Goal: Contribute content: Contribute content

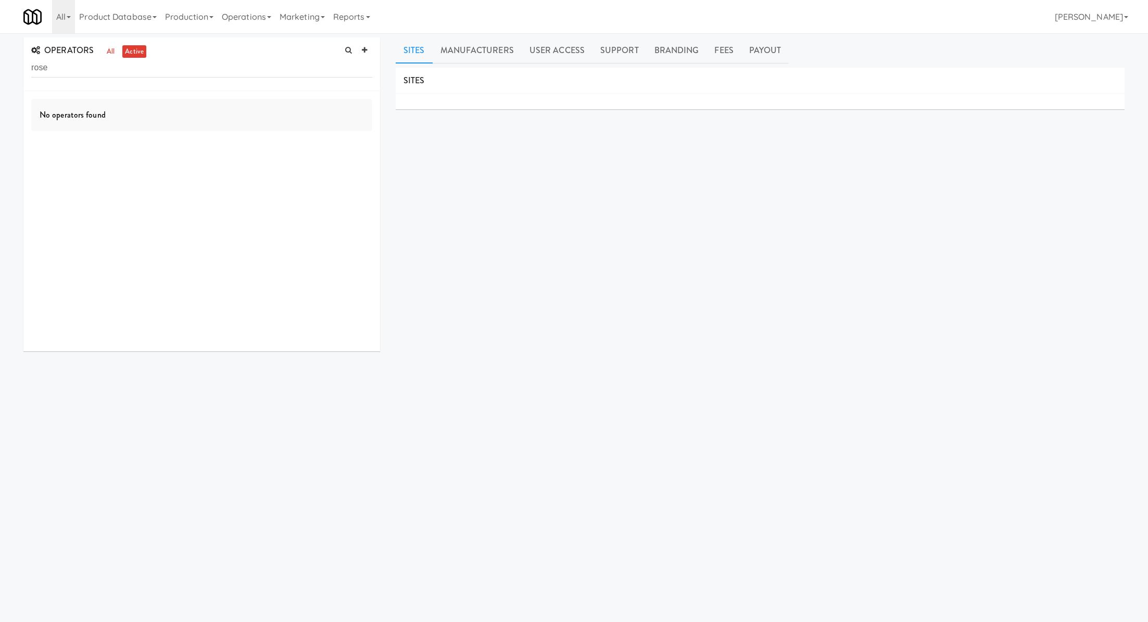
scroll to position [2, 0]
click at [160, 65] on input "rose" at bounding box center [201, 65] width 341 height 19
type input "pacif"
click at [139, 20] on link "Product Database" at bounding box center [118, 16] width 86 height 33
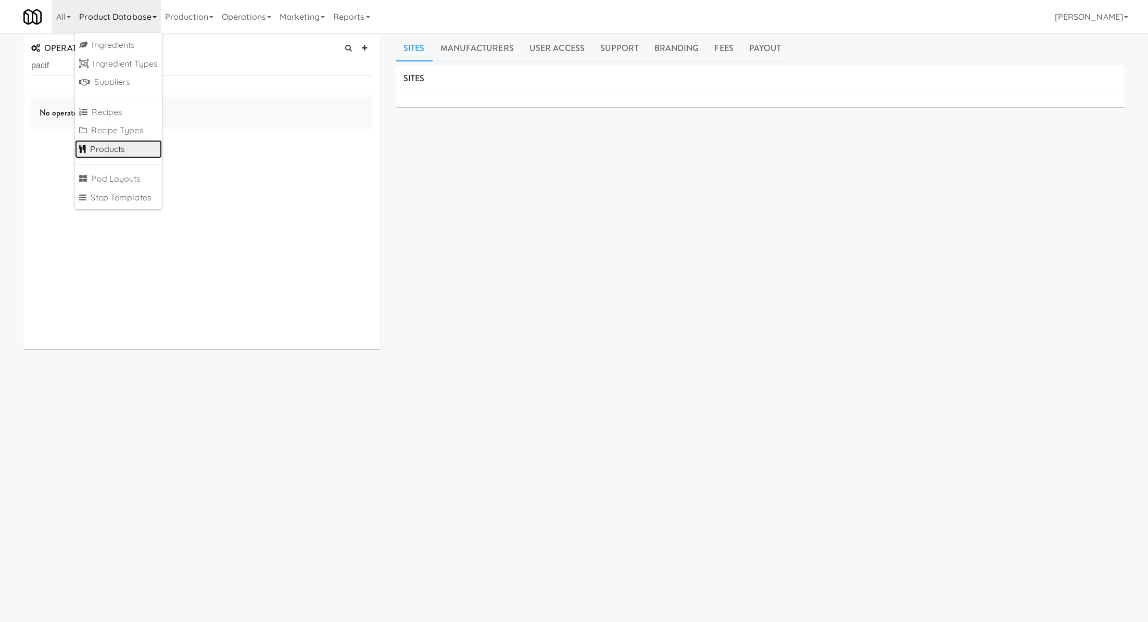
click at [133, 149] on link "Products" at bounding box center [118, 149] width 87 height 19
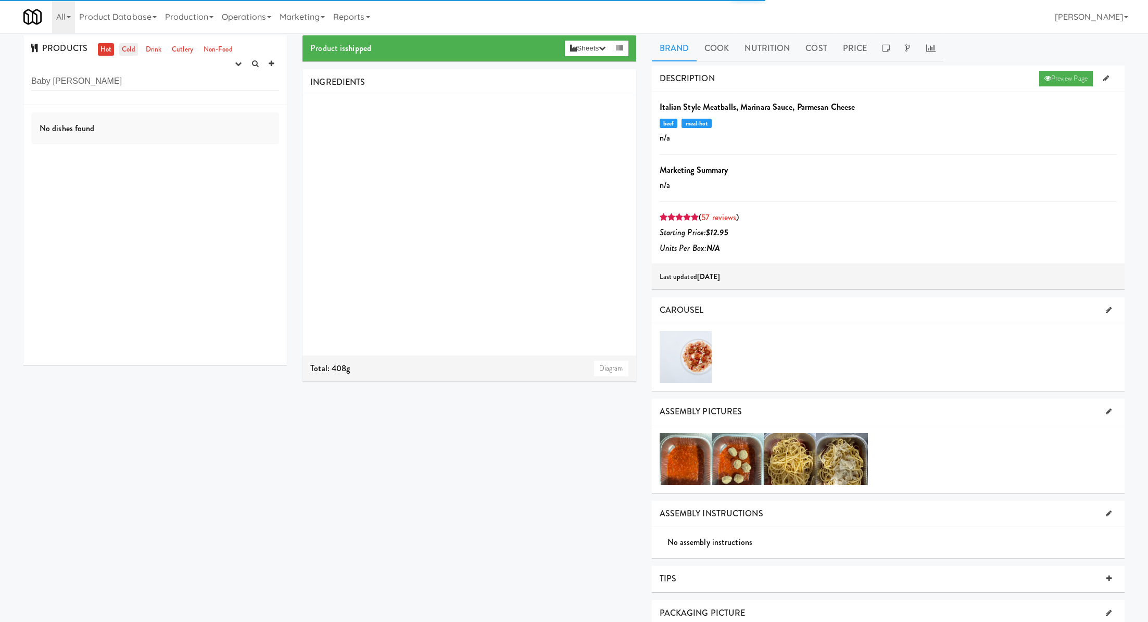
type input "Baby [PERSON_NAME]"
click at [128, 48] on link "Cold" at bounding box center [128, 49] width 18 height 13
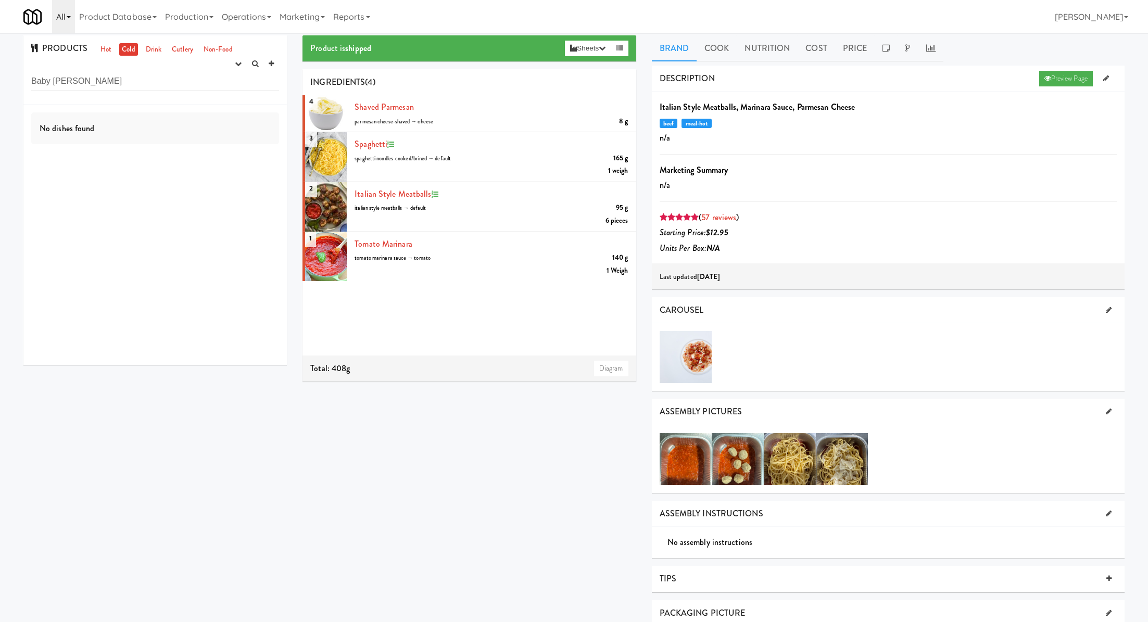
click at [69, 18] on icon at bounding box center [69, 17] width 4 height 2
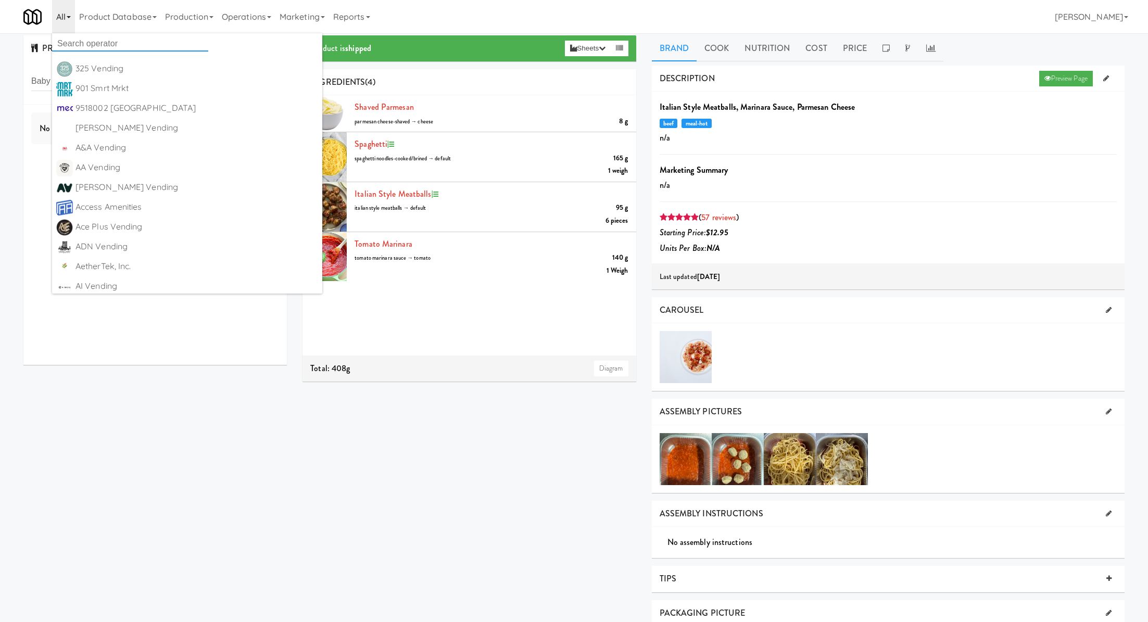
click at [77, 36] on input "text" at bounding box center [130, 44] width 156 height 16
type input "global"
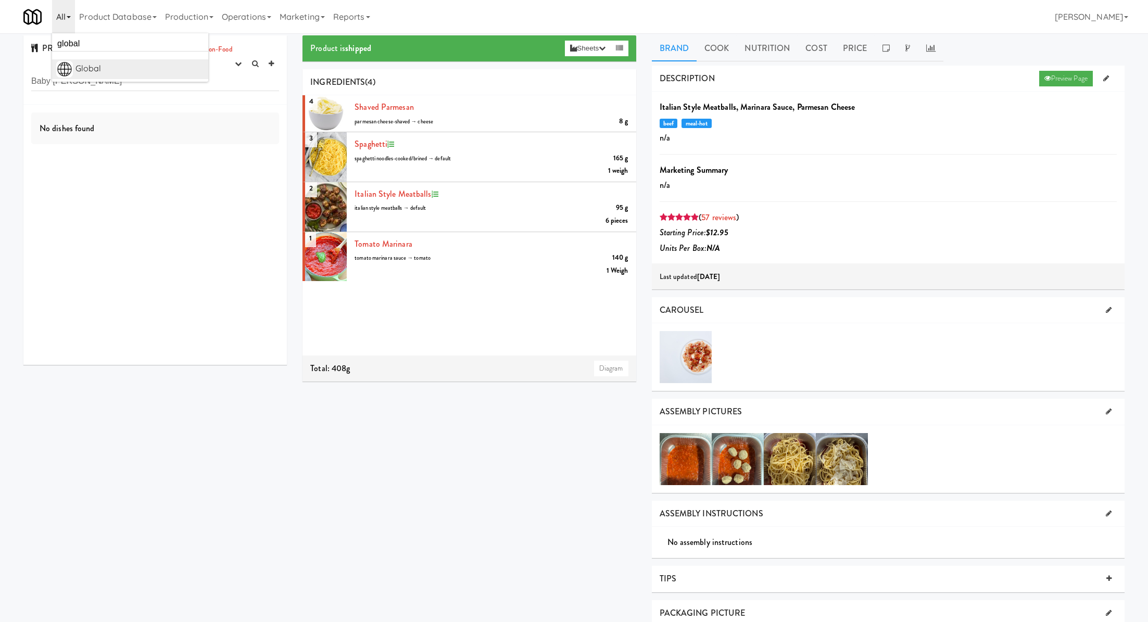
click at [110, 75] on div "Global" at bounding box center [139, 69] width 129 height 16
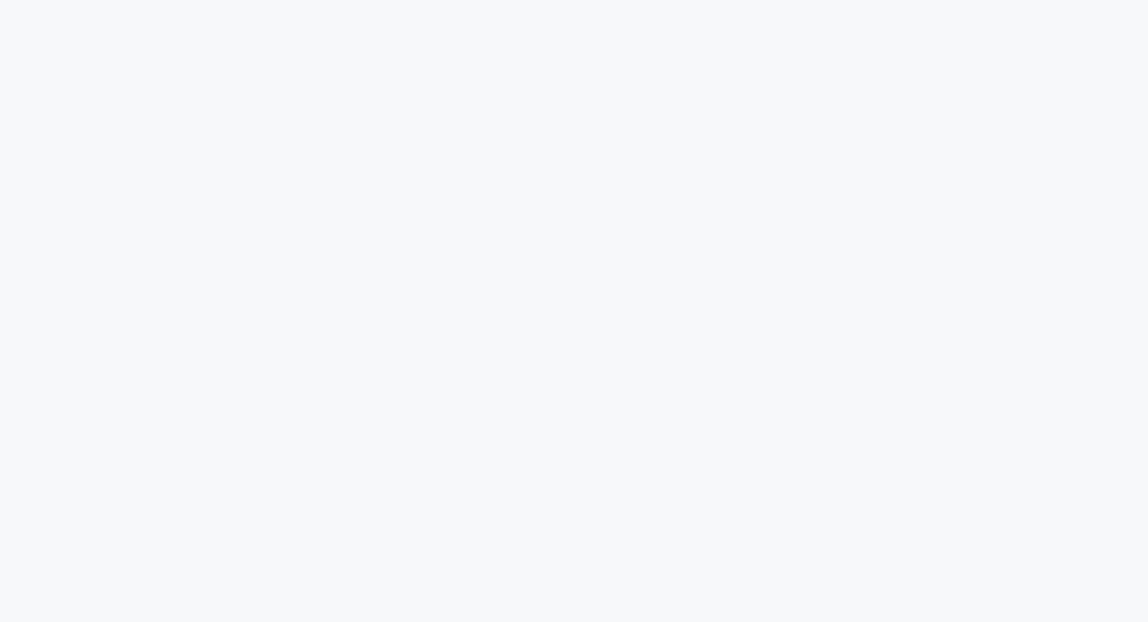
scroll to position [2, 0]
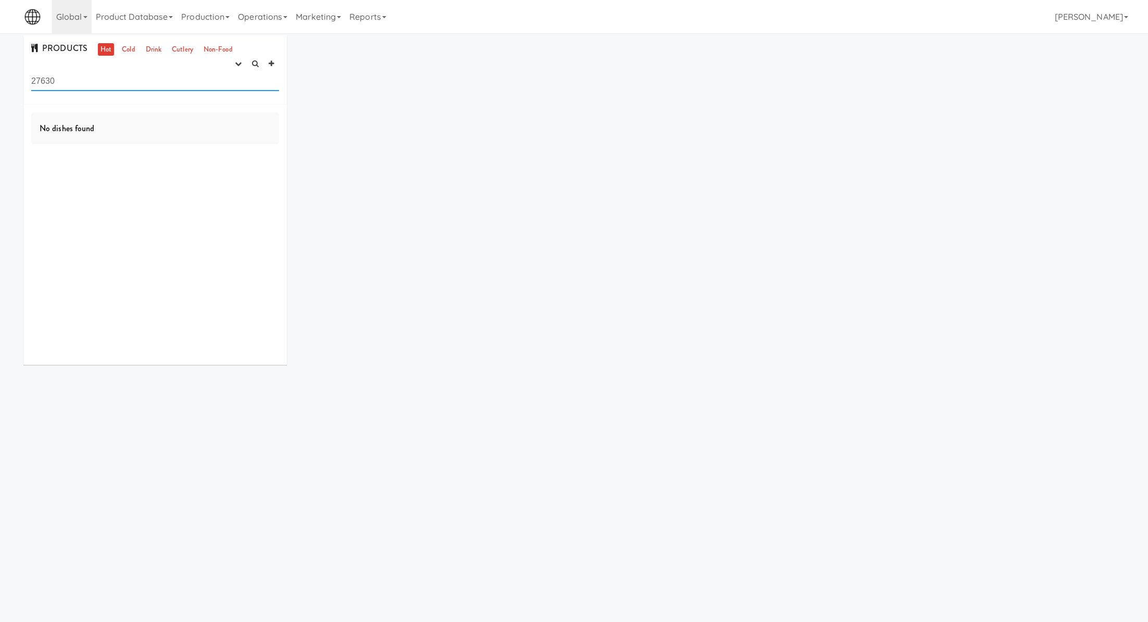
click at [72, 87] on input "27630" at bounding box center [155, 81] width 248 height 19
type input "baby ruth"
click at [129, 48] on link "Cold" at bounding box center [128, 49] width 18 height 13
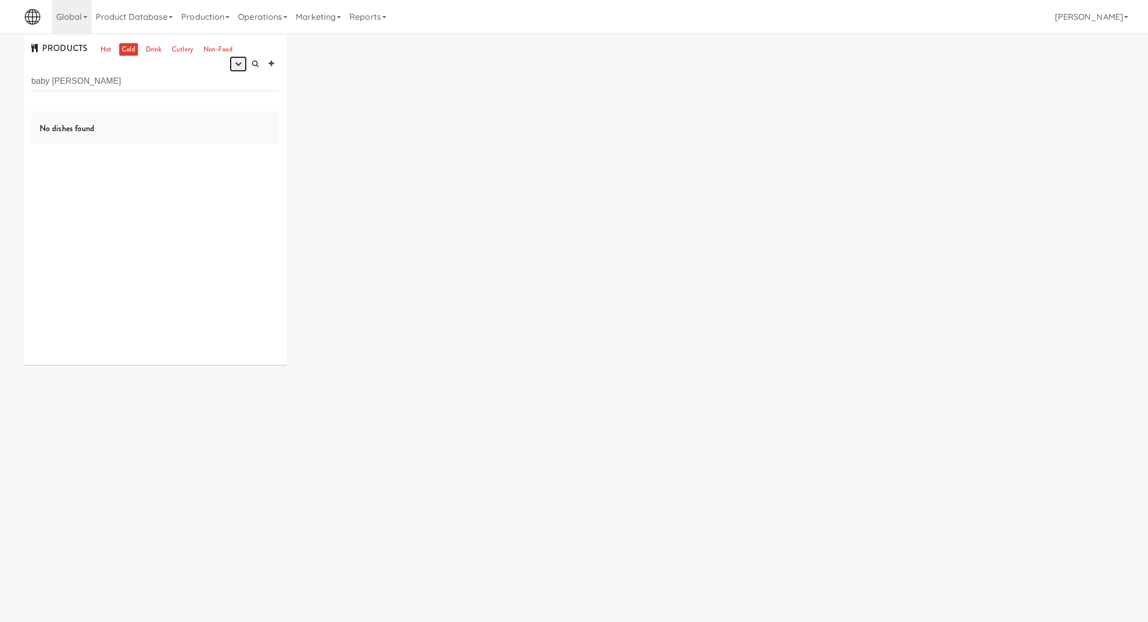
click at [239, 56] on button "button" at bounding box center [238, 64] width 17 height 16
drag, startPoint x: 238, startPoint y: 76, endPoint x: 237, endPoint y: 94, distance: 18.3
click at [237, 94] on ul "experimenting finalized shipped discontinued" at bounding box center [204, 111] width 83 height 79
click at [240, 67] on icon "button" at bounding box center [238, 63] width 7 height 7
click at [234, 100] on link "finalized" at bounding box center [204, 102] width 83 height 19
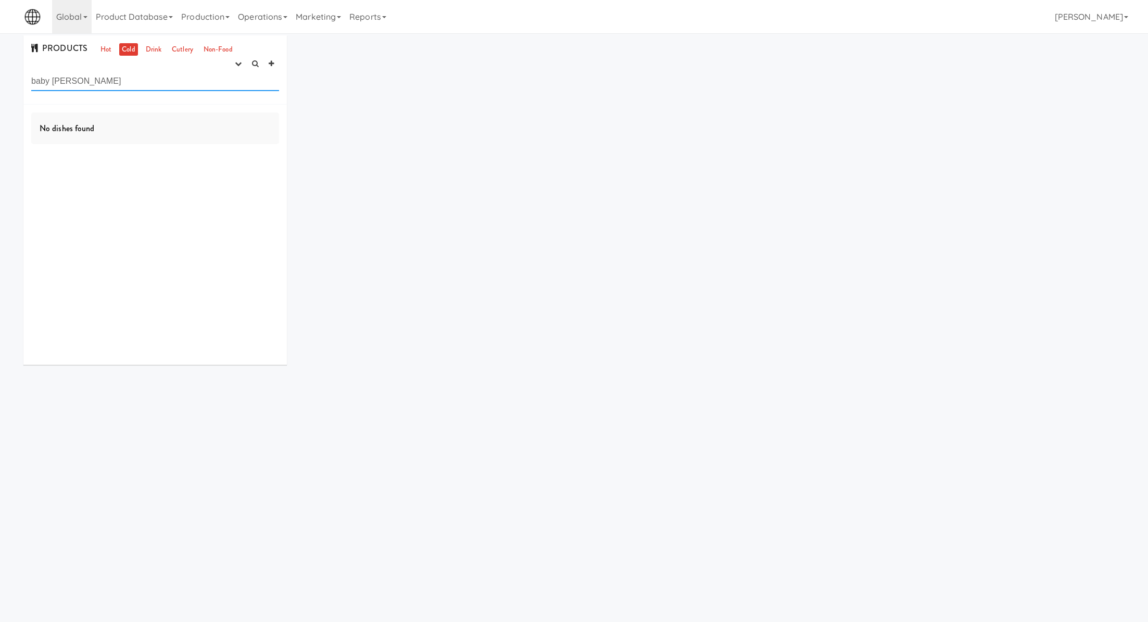
click at [172, 85] on input "baby ruth" at bounding box center [155, 81] width 248 height 19
click at [236, 61] on icon "button" at bounding box center [238, 63] width 7 height 7
click at [227, 91] on link "experimenting" at bounding box center [204, 83] width 83 height 19
click at [193, 111] on div "Baby Ruth Bar version: 1 Global" at bounding box center [177, 129] width 204 height 41
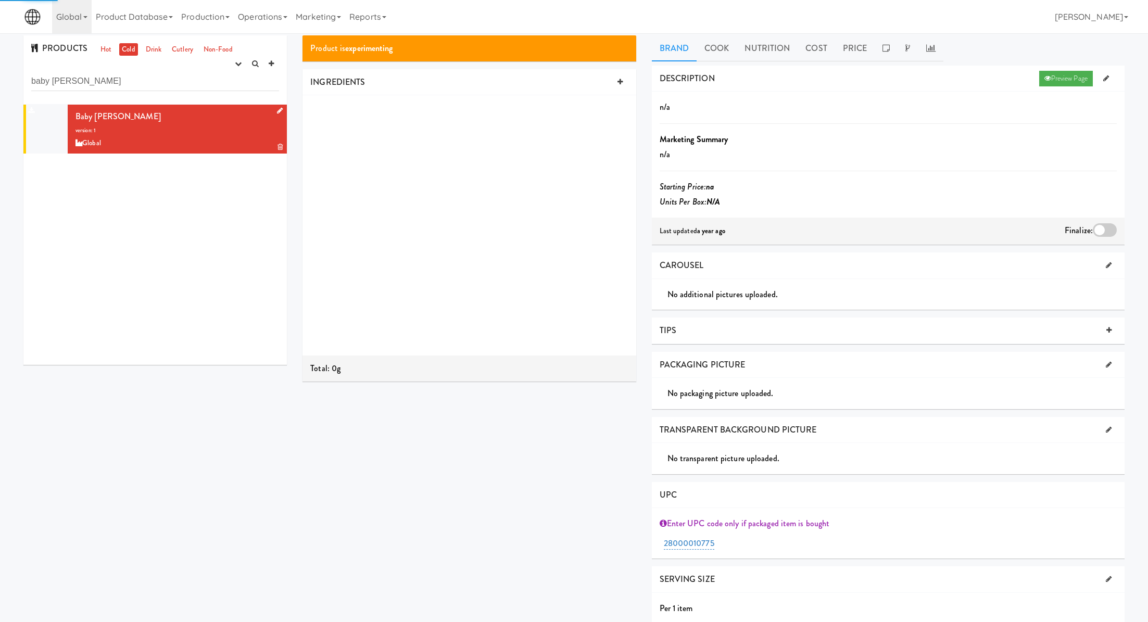
click at [277, 107] on icon at bounding box center [280, 110] width 6 height 7
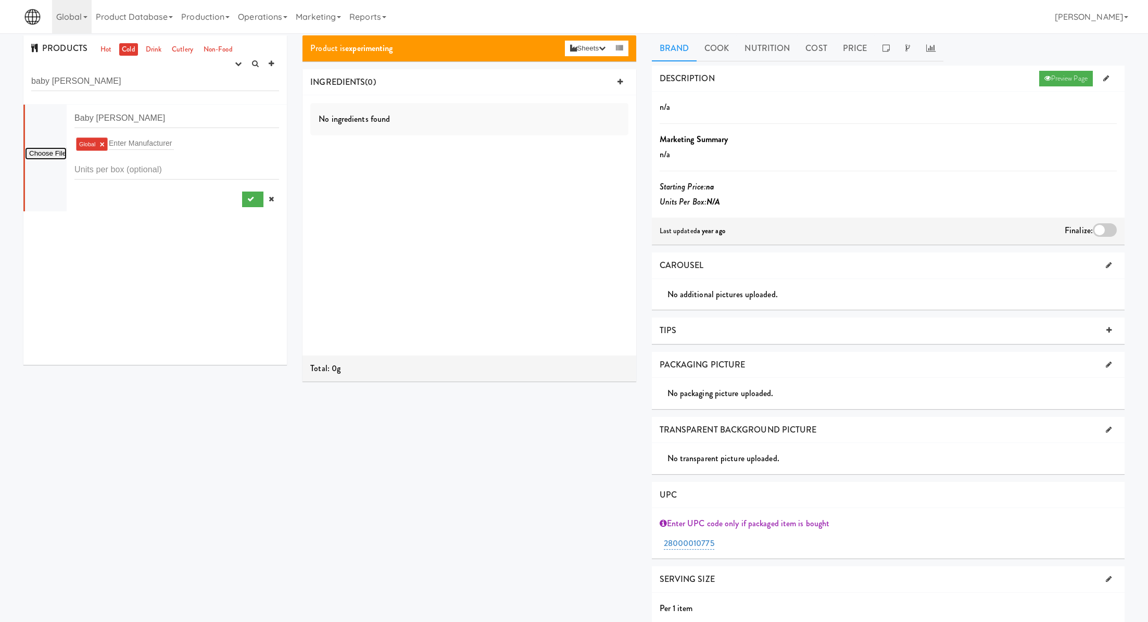
click at [64, 151] on input "file" at bounding box center [46, 153] width 42 height 13
type input "C:\fakepath\BabyRuthCandyBar1.9oz._1200x.png"
click at [254, 200] on button "submit" at bounding box center [252, 200] width 21 height 16
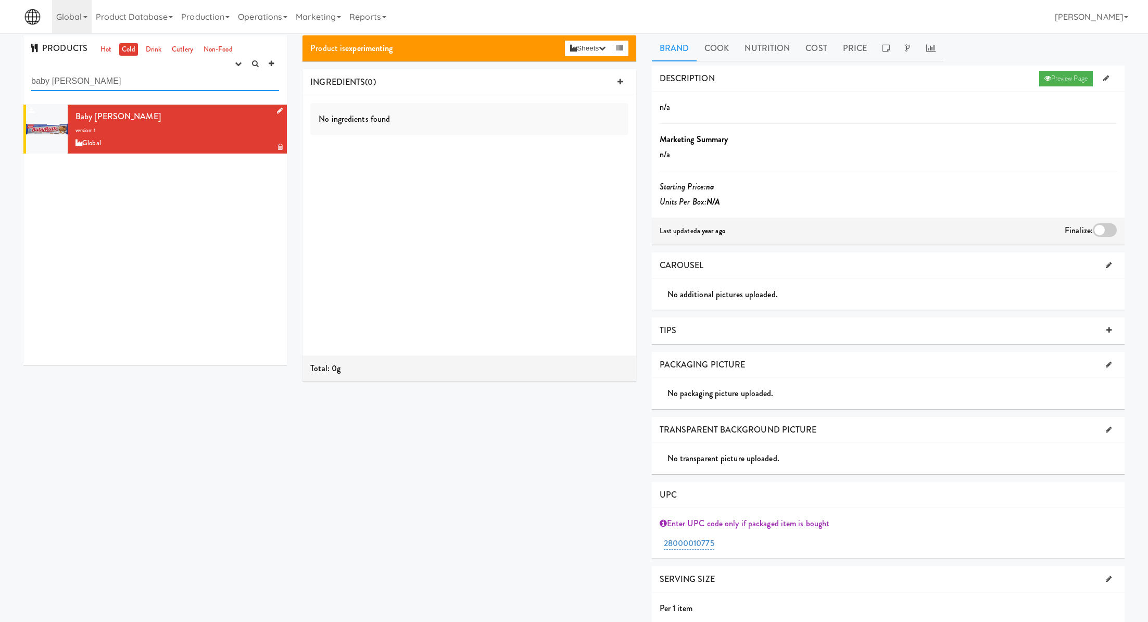
click at [167, 73] on input "baby ruth" at bounding box center [155, 81] width 248 height 19
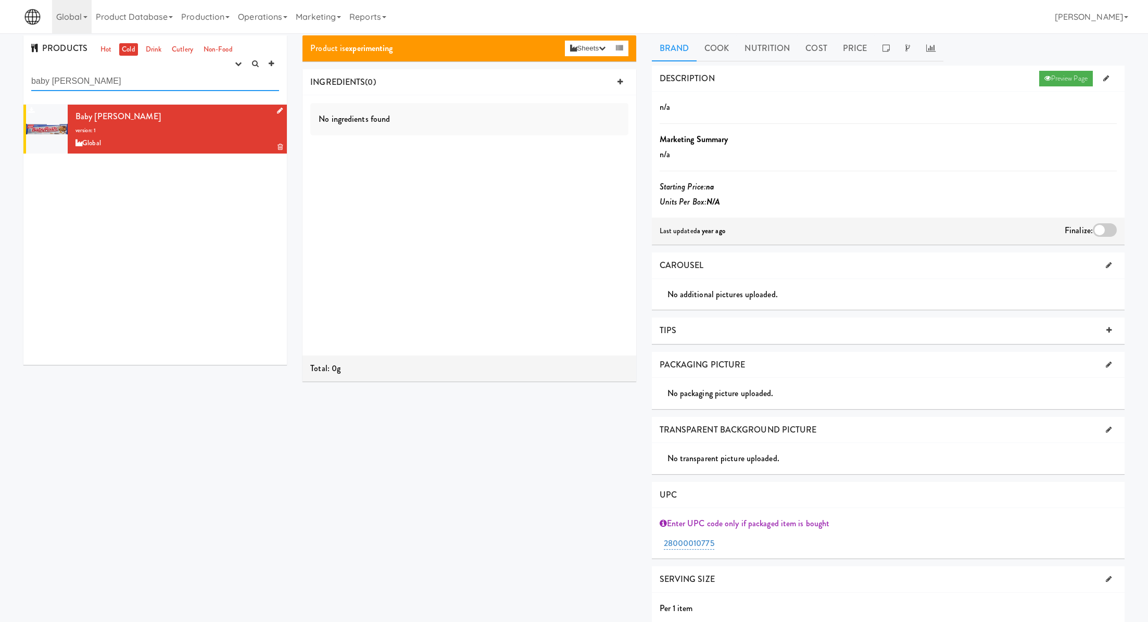
paste input "4847"
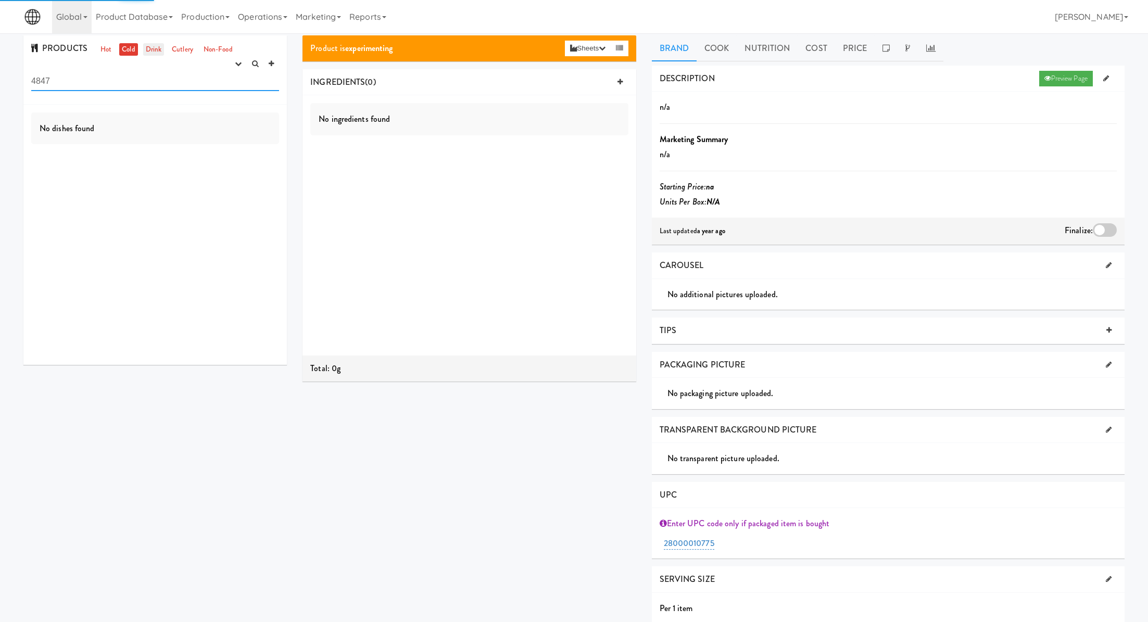
type input "4847"
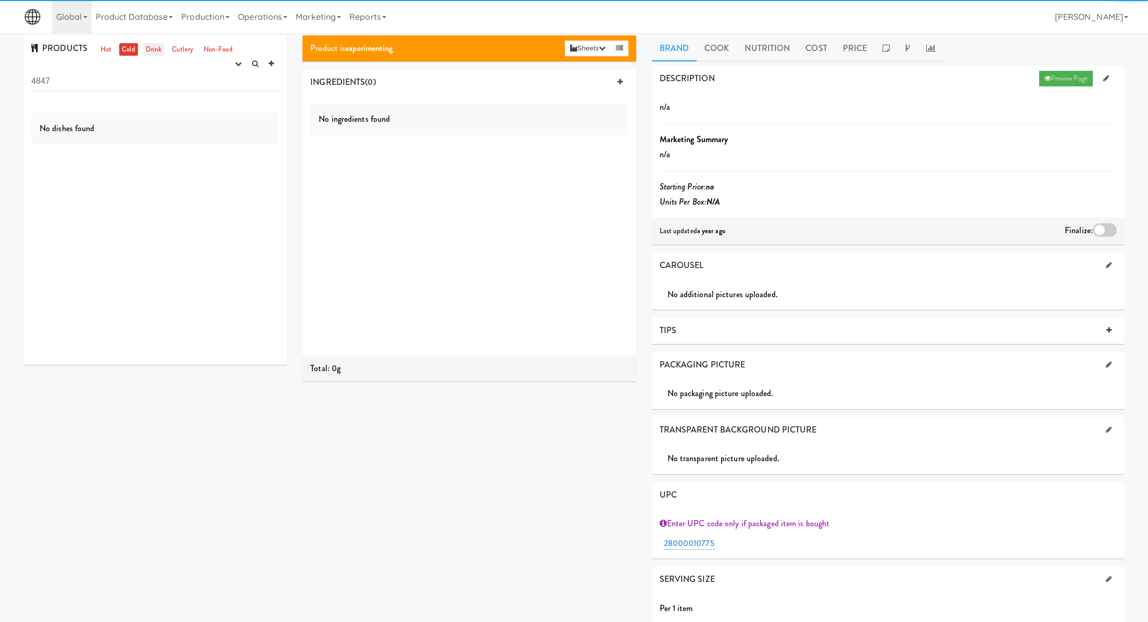
click at [154, 46] on link "Drink" at bounding box center [153, 49] width 21 height 13
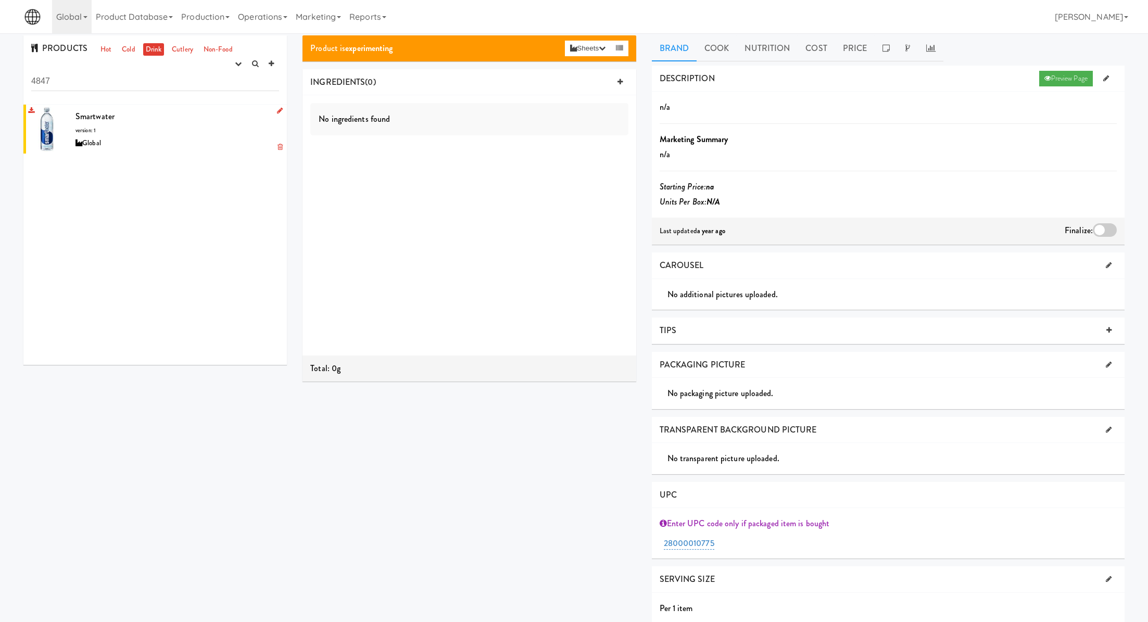
click at [279, 109] on icon at bounding box center [280, 110] width 6 height 7
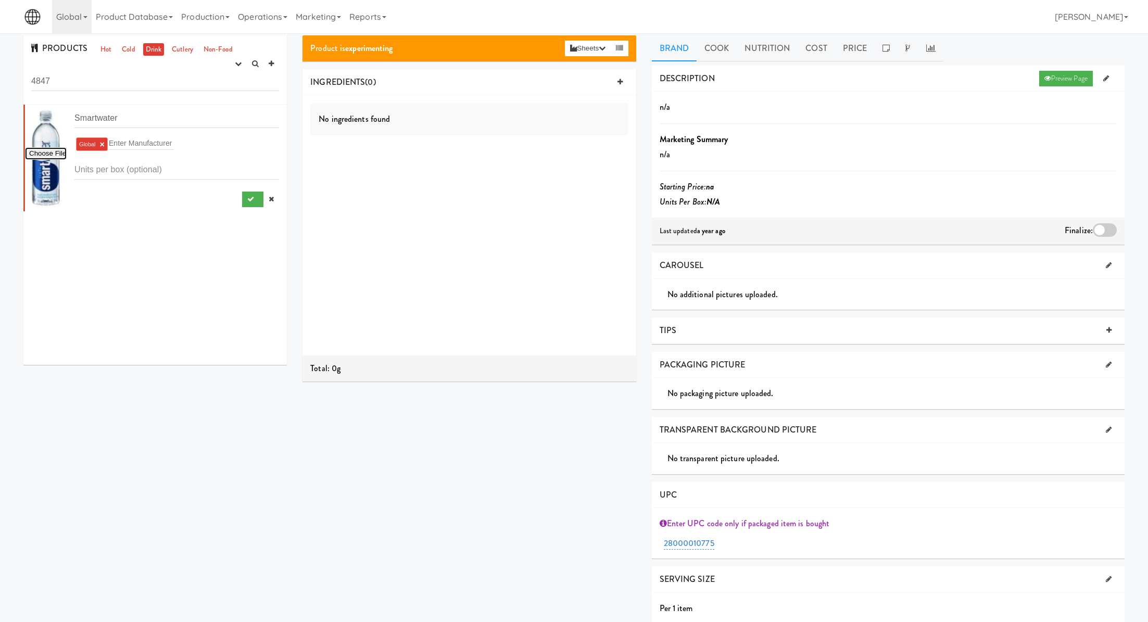
click at [50, 150] on input "file" at bounding box center [46, 153] width 42 height 13
type input "C:\fakepath\glaceau-smart-water-lvii-smwat20-main.jpg"
click at [234, 201] on div at bounding box center [176, 197] width 205 height 20
click at [248, 201] on icon "submit" at bounding box center [250, 199] width 7 height 7
